Goal: Find specific page/section

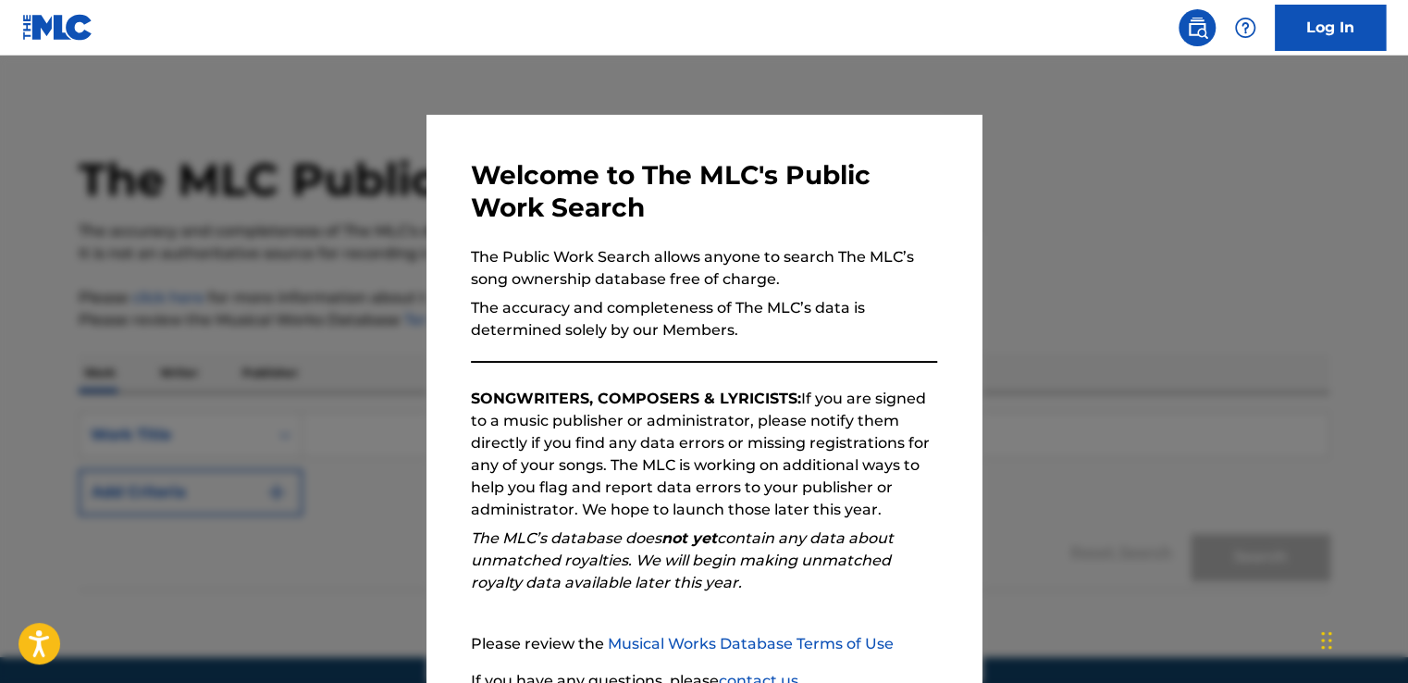
scroll to position [163, 0]
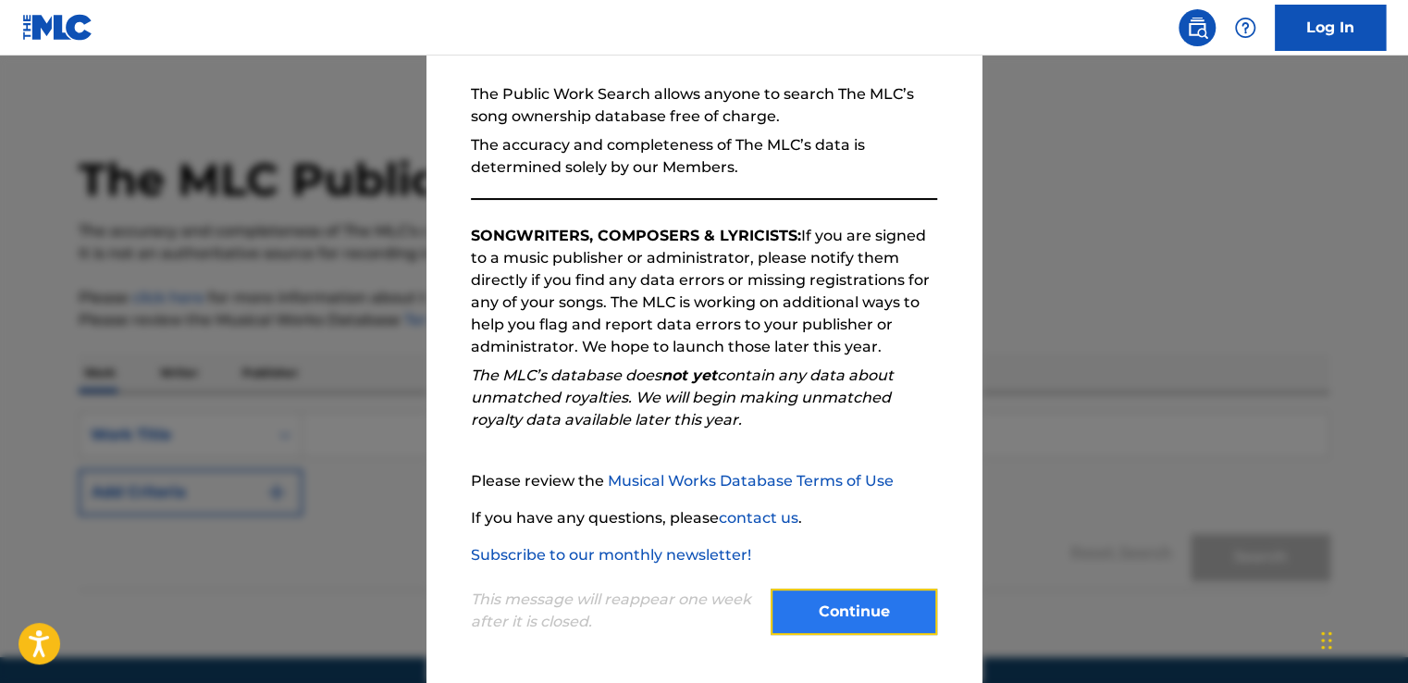
click at [787, 605] on button "Continue" at bounding box center [854, 612] width 167 height 46
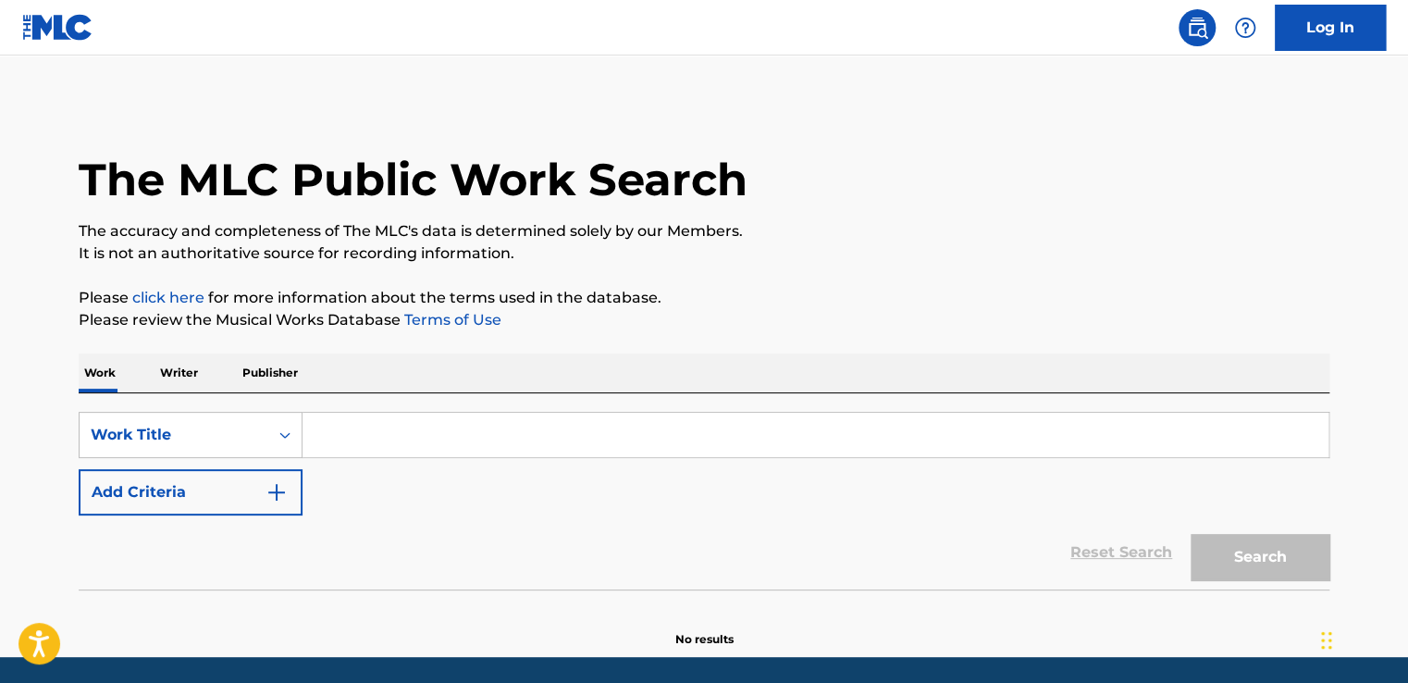
click at [349, 431] on input "Search Form" at bounding box center [816, 435] width 1026 height 44
paste input "Are you Ready (On Your Own)"
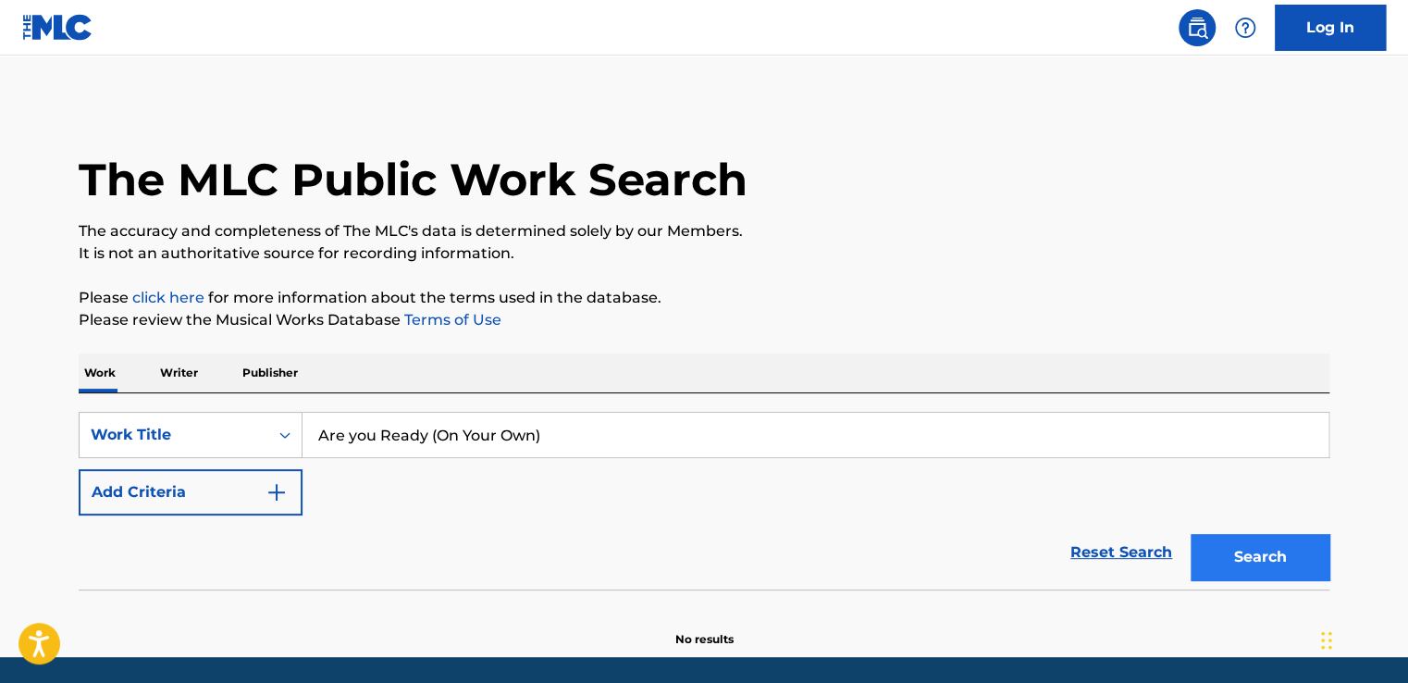
type input "Are you Ready (On Your Own)"
click at [1220, 553] on button "Search" at bounding box center [1260, 557] width 139 height 46
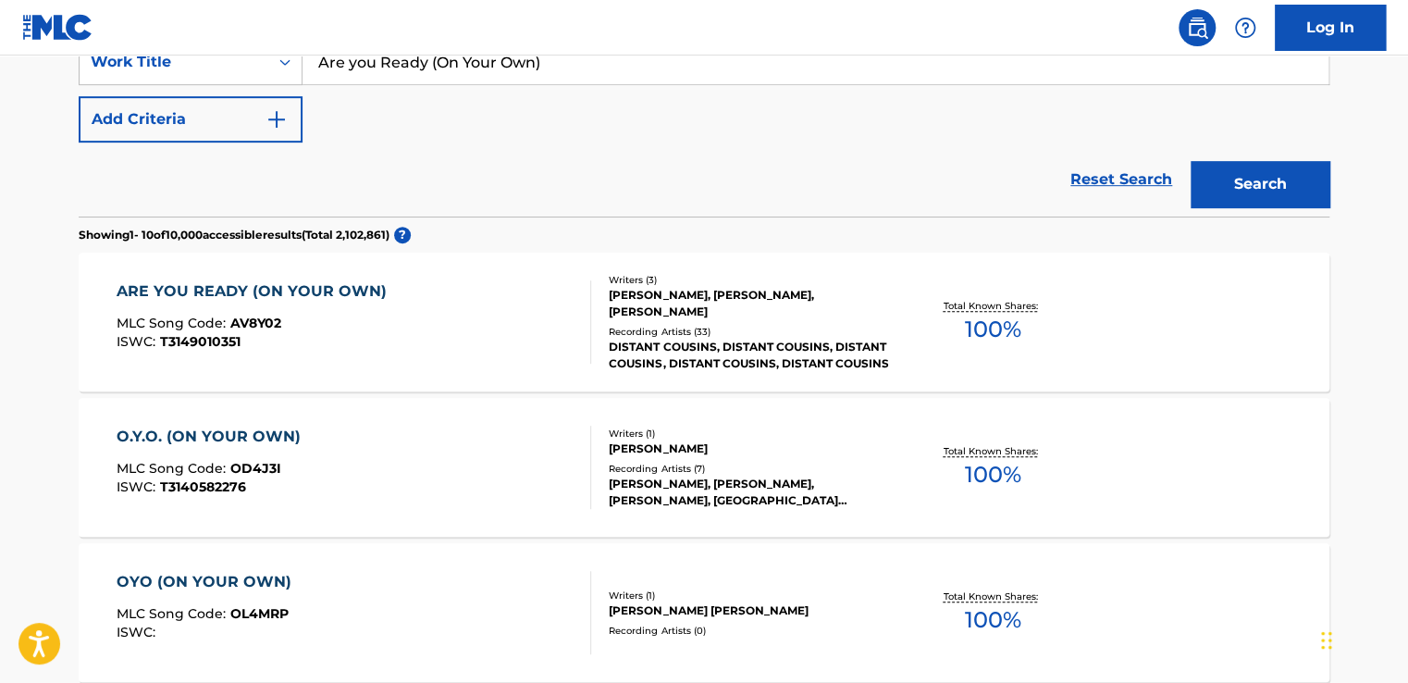
scroll to position [375, 0]
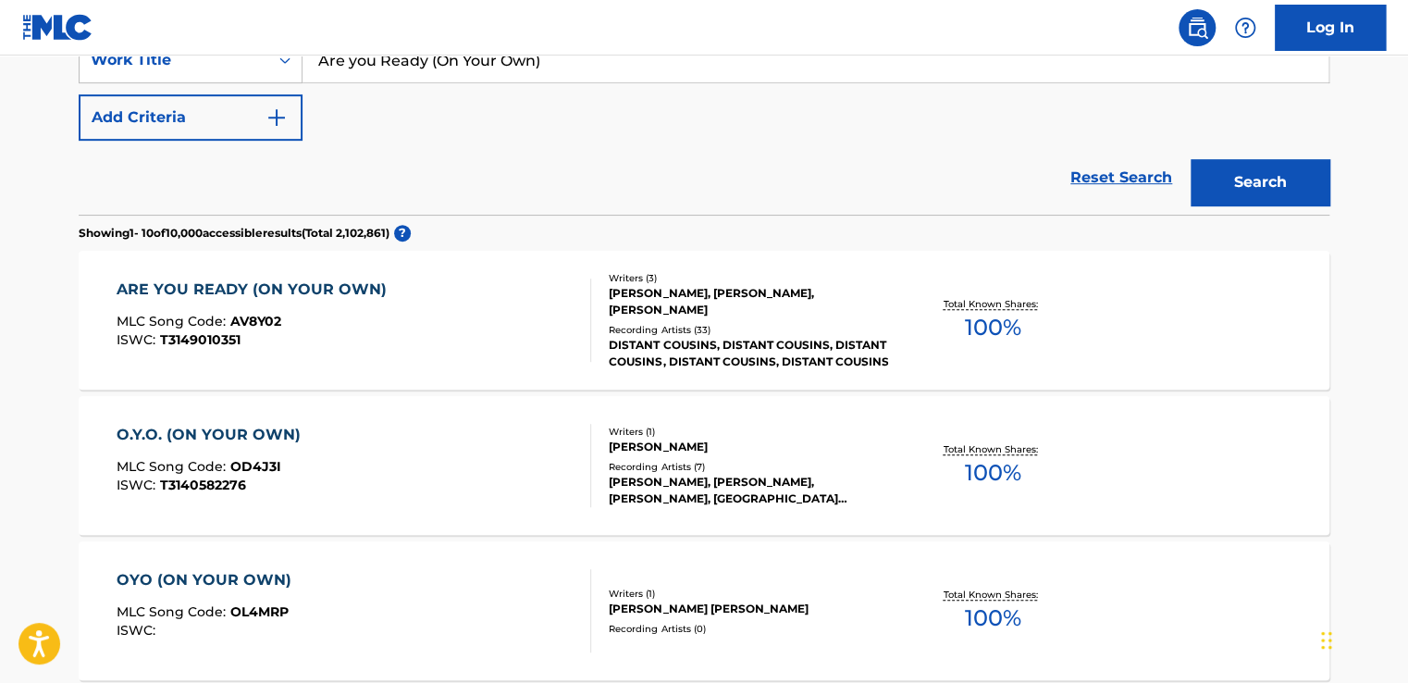
click at [793, 289] on div "[PERSON_NAME], [PERSON_NAME], [PERSON_NAME]" at bounding box center [748, 301] width 279 height 33
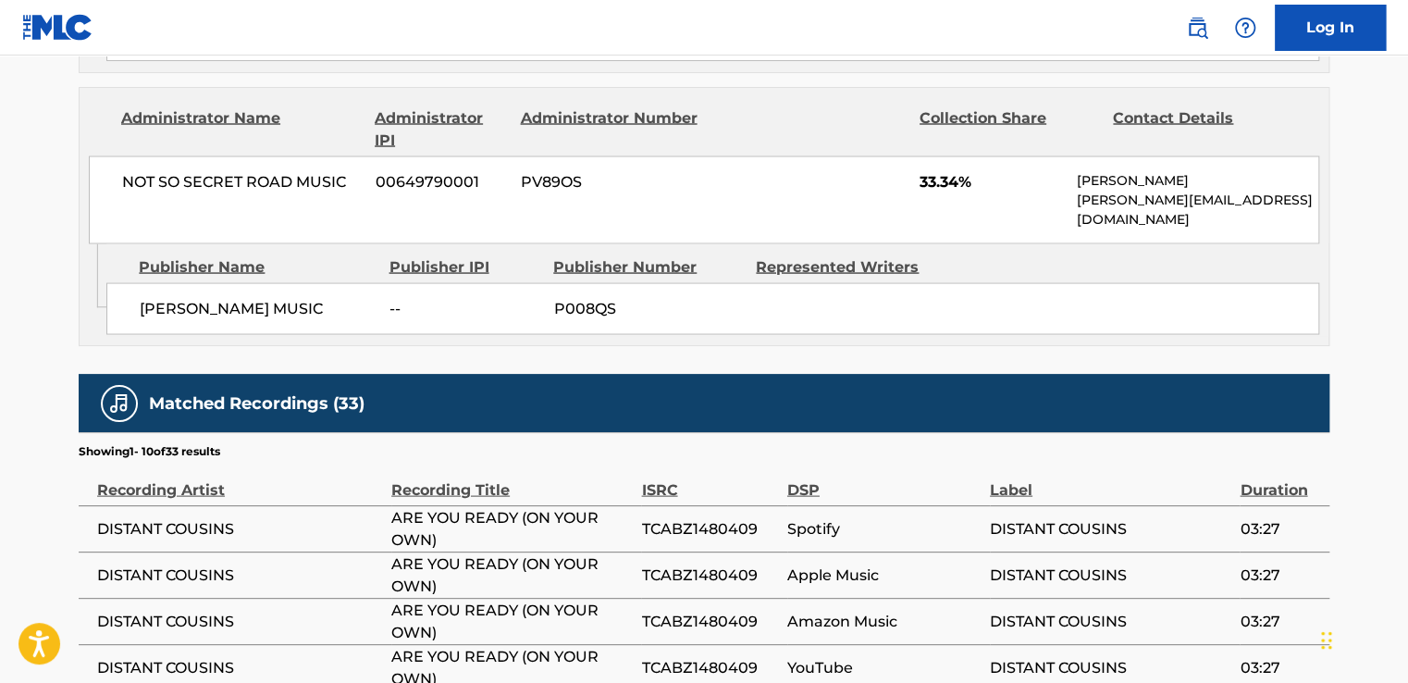
scroll to position [2077, 0]
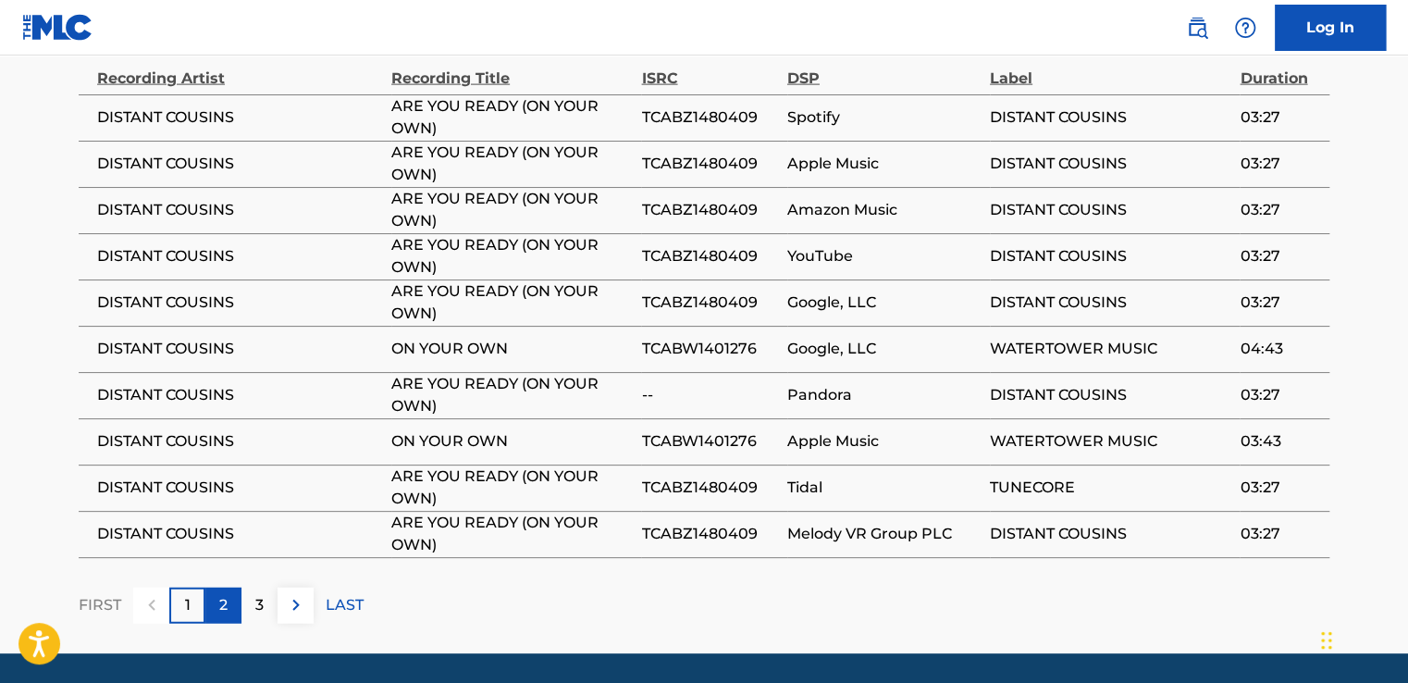
click at [217, 588] on div "2" at bounding box center [223, 606] width 36 height 36
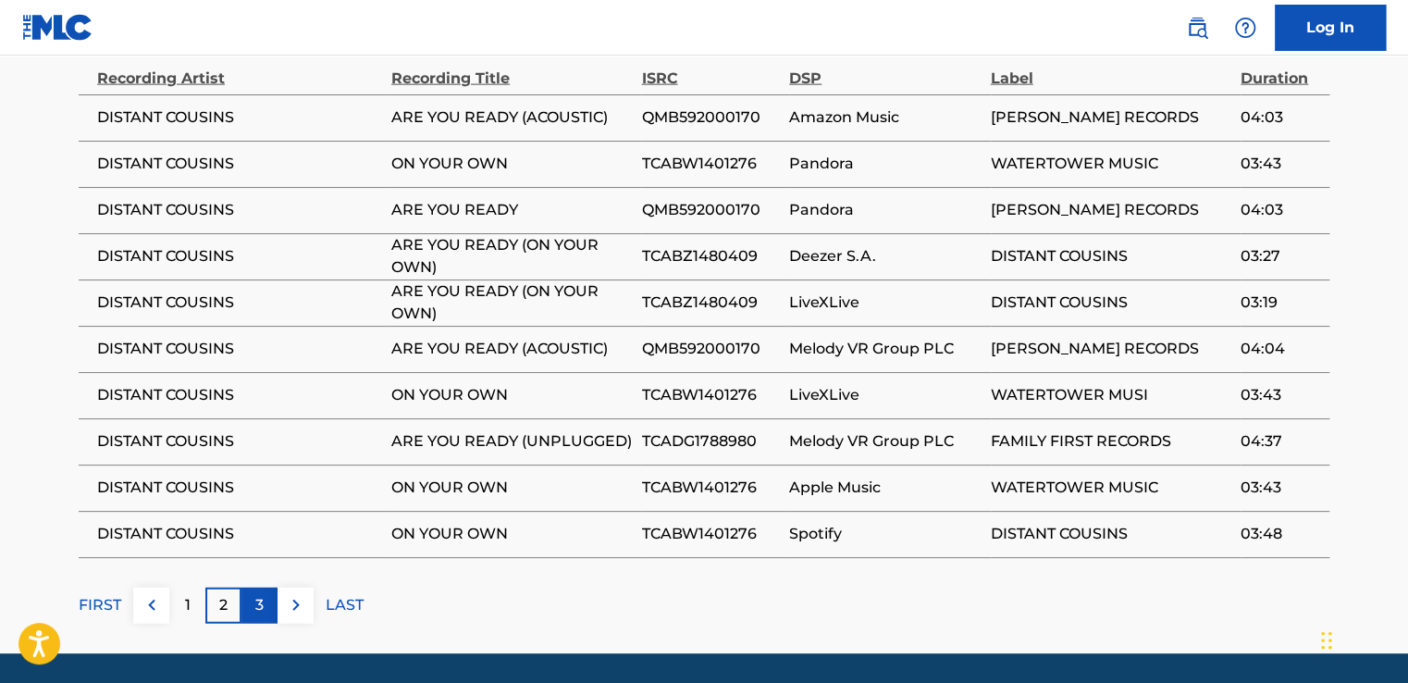
click at [248, 588] on div "3" at bounding box center [260, 606] width 36 height 36
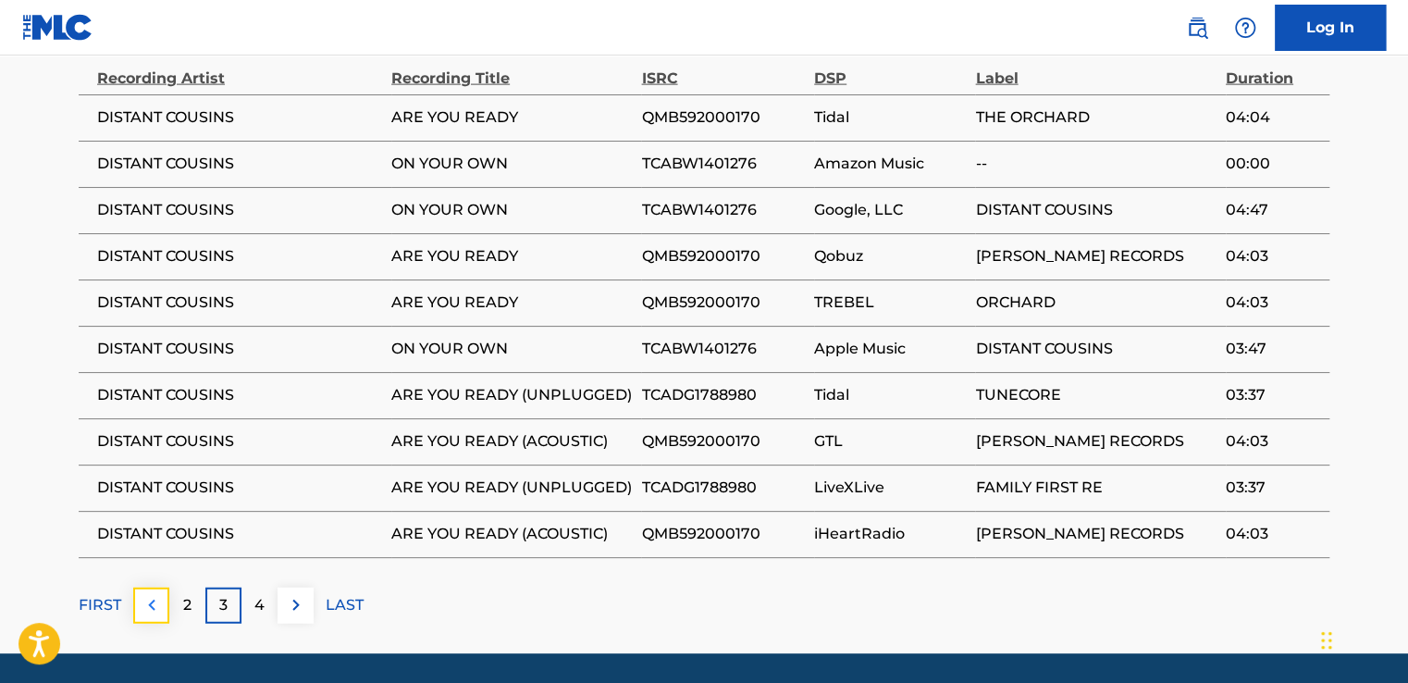
click at [155, 594] on img at bounding box center [152, 605] width 22 height 22
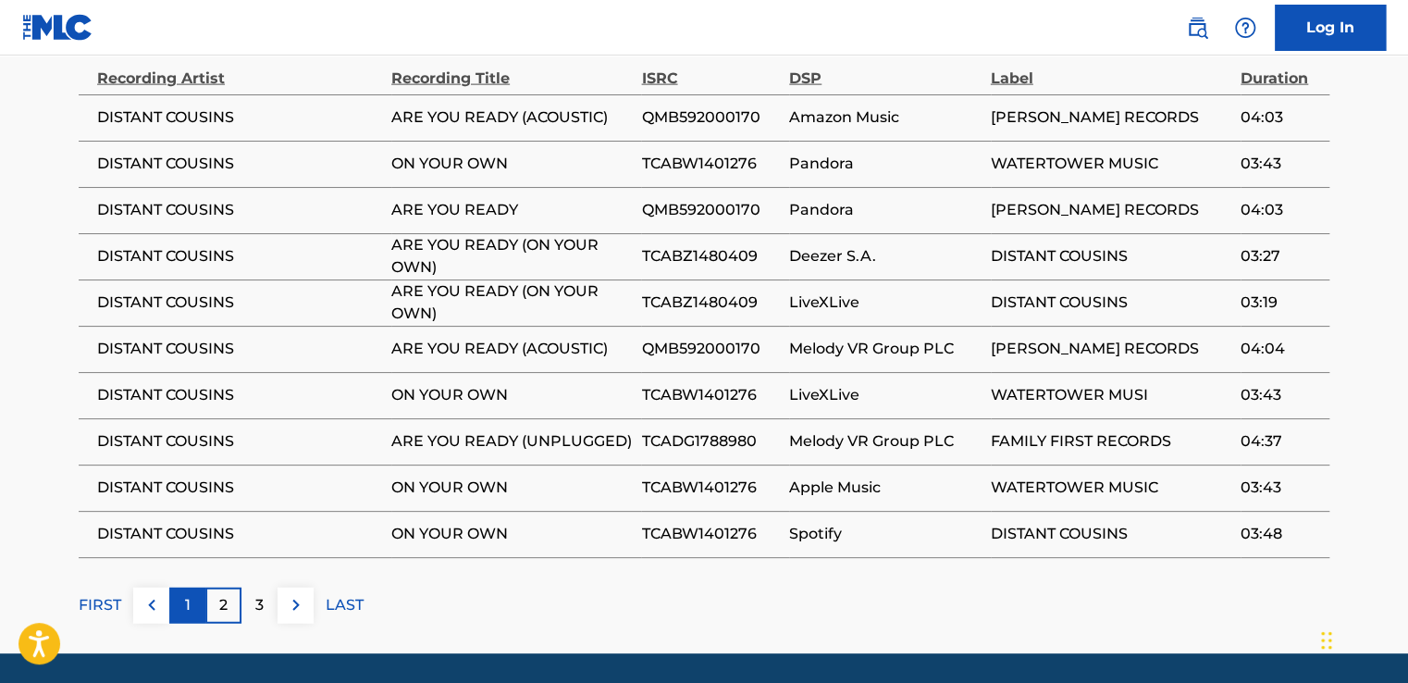
click at [177, 588] on div "1" at bounding box center [187, 606] width 36 height 36
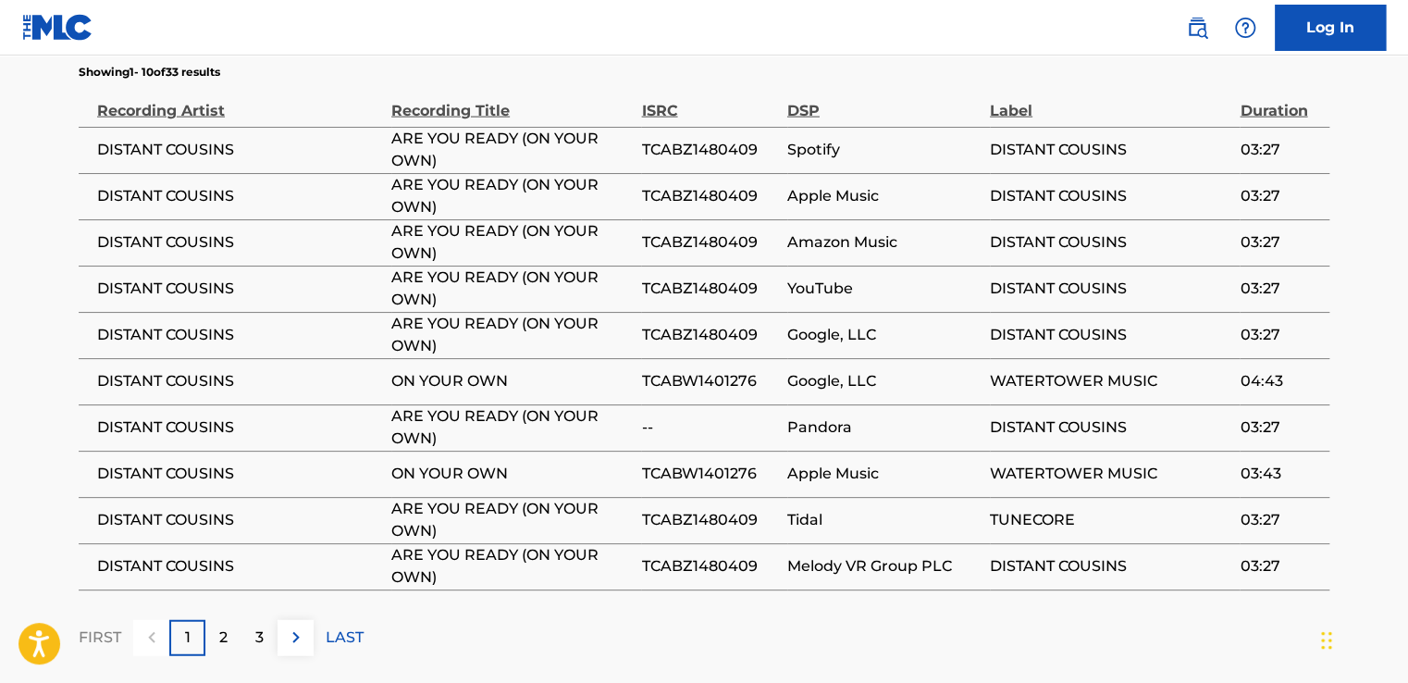
scroll to position [2051, 0]
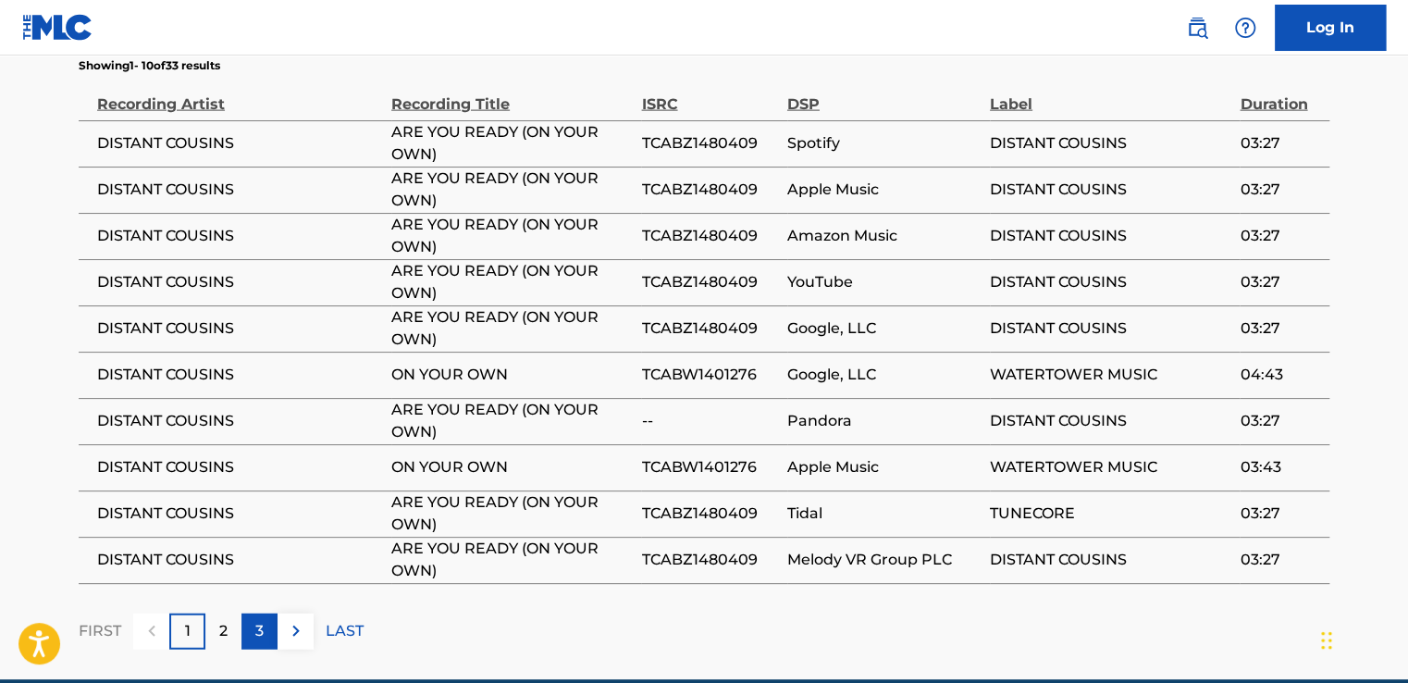
click at [242, 614] on div "3" at bounding box center [260, 632] width 36 height 36
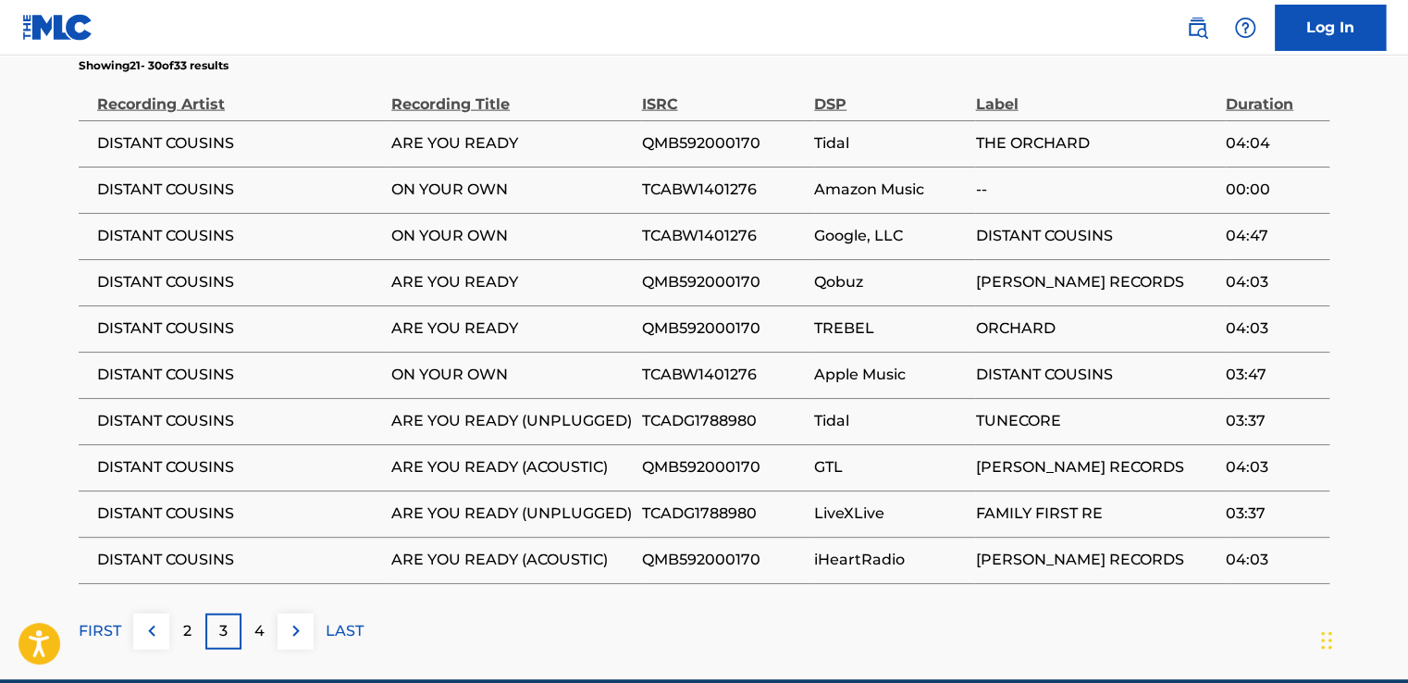
click at [259, 614] on div "4" at bounding box center [260, 632] width 36 height 36
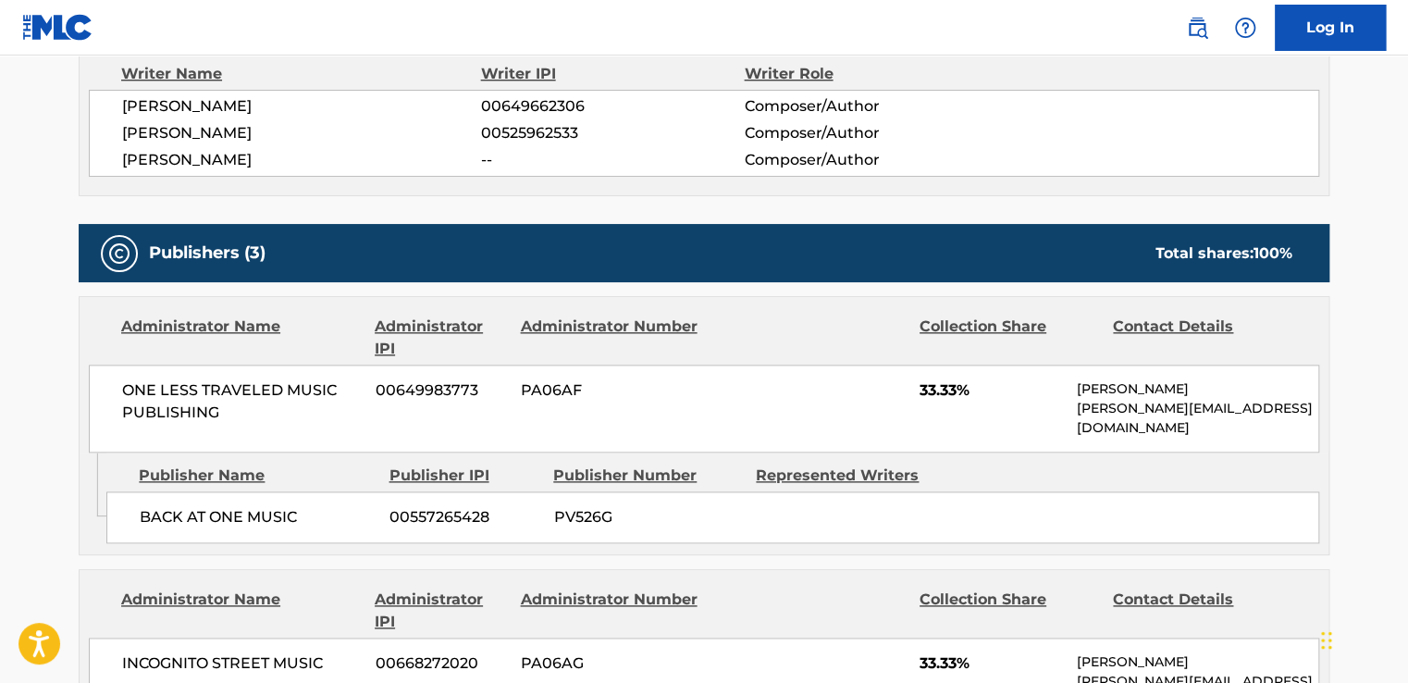
scroll to position [934, 0]
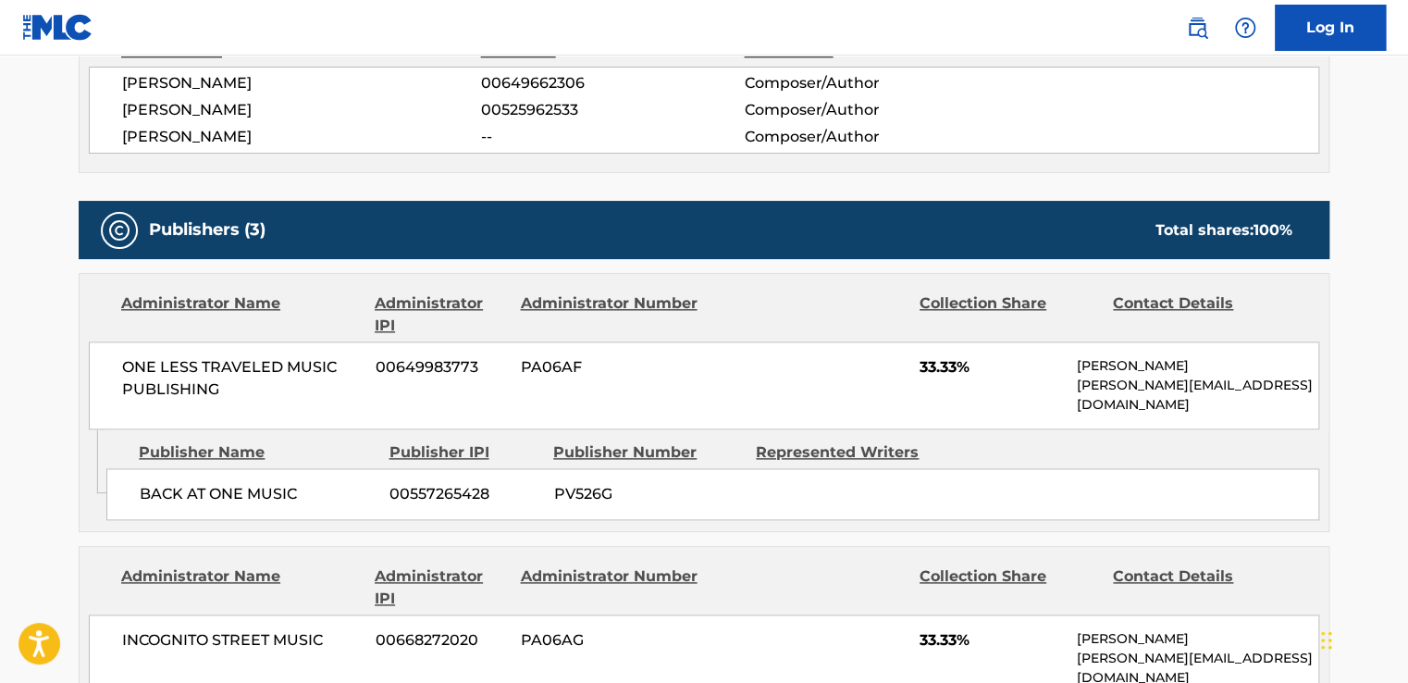
click at [971, 304] on div "Collection Share" at bounding box center [1010, 314] width 180 height 44
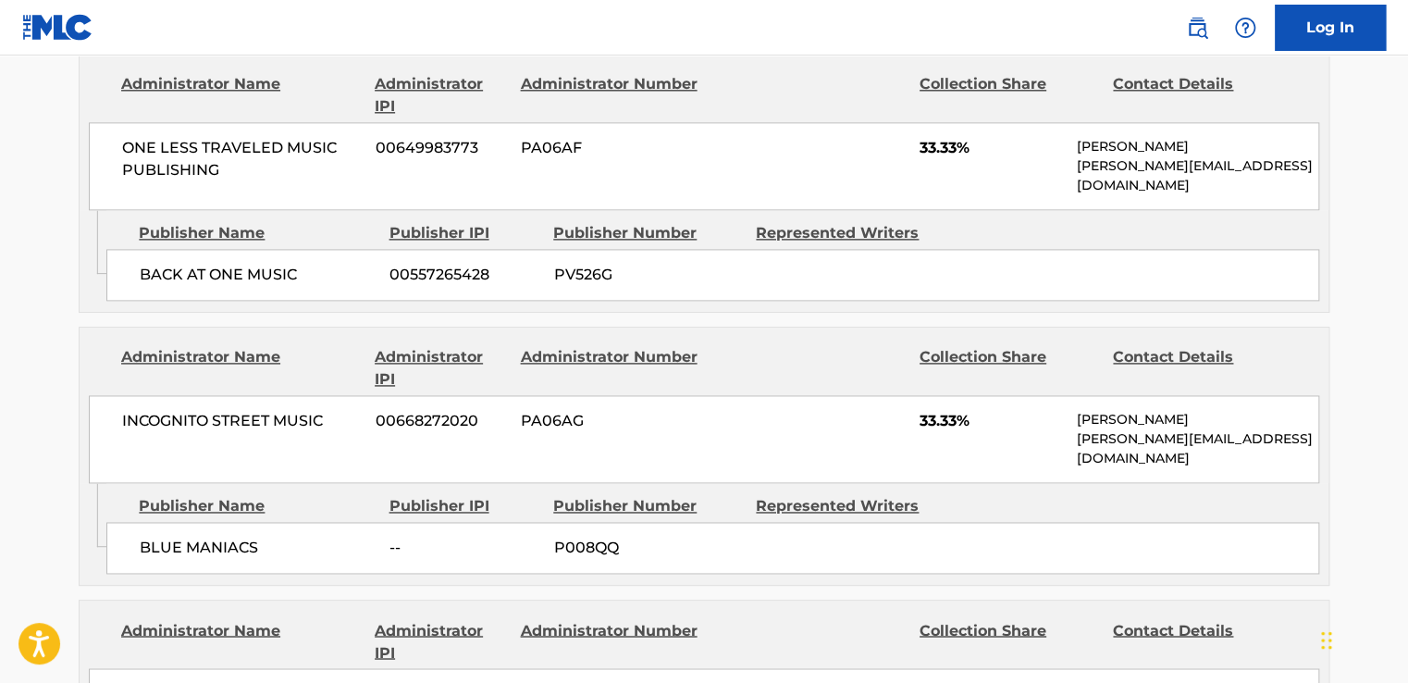
scroll to position [1152, 0]
